Goal: Find specific page/section: Find specific page/section

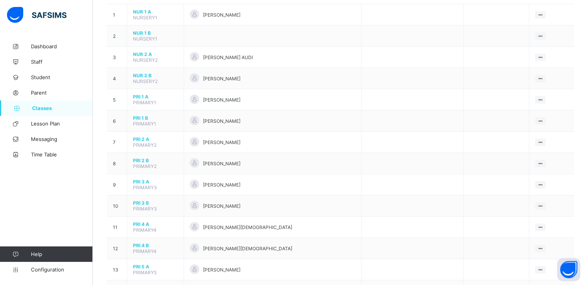
scroll to position [87, 0]
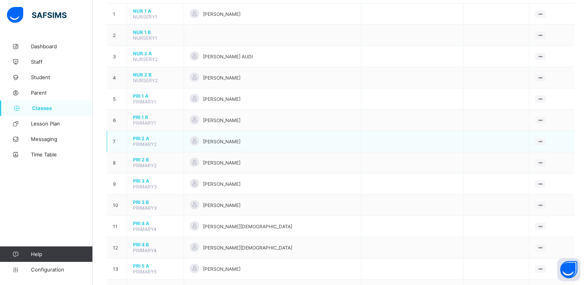
click at [139, 139] on span "PRI 2 A" at bounding box center [155, 139] width 45 height 6
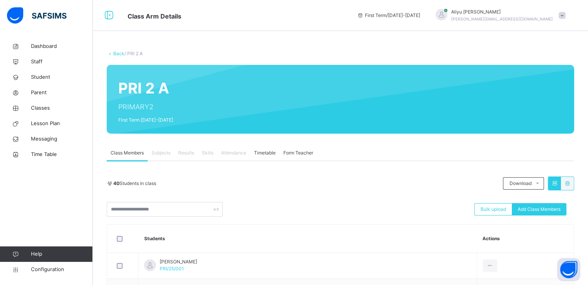
scroll to position [54, 0]
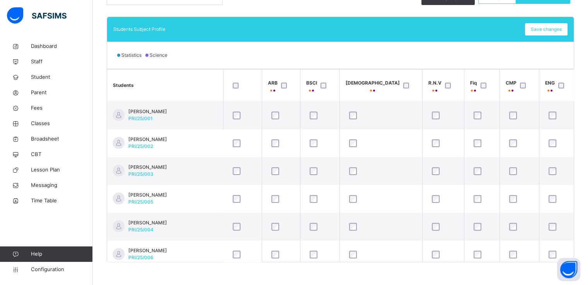
scroll to position [210, 0]
